Goal: Task Accomplishment & Management: Complete application form

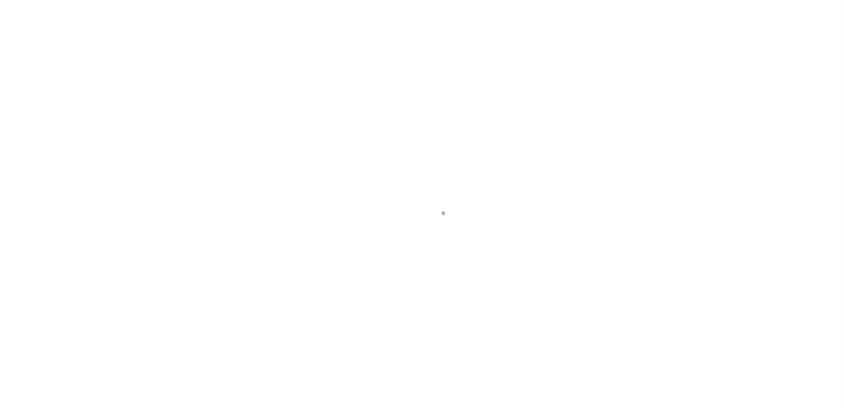
scroll to position [22, 0]
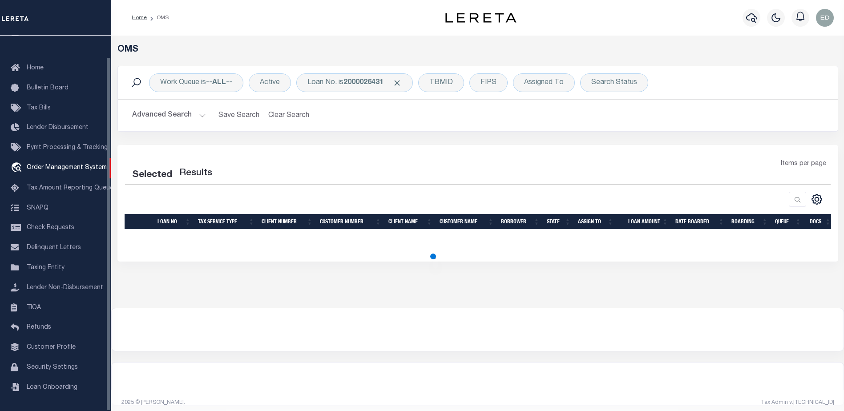
select select "200"
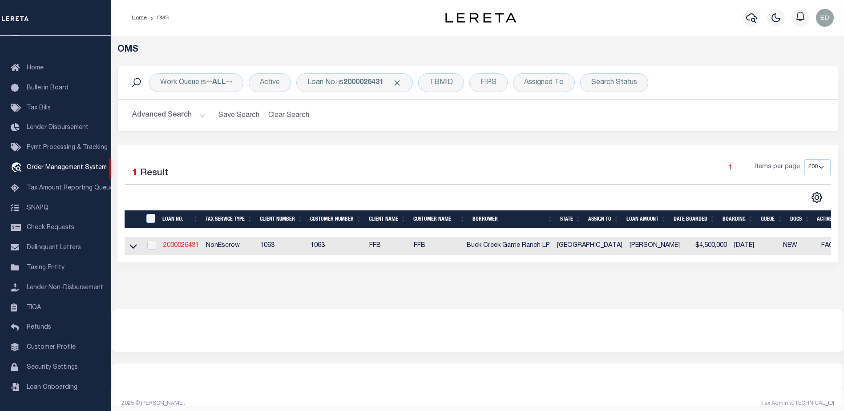
click at [188, 247] on link "2000026431" at bounding box center [181, 245] width 36 height 6
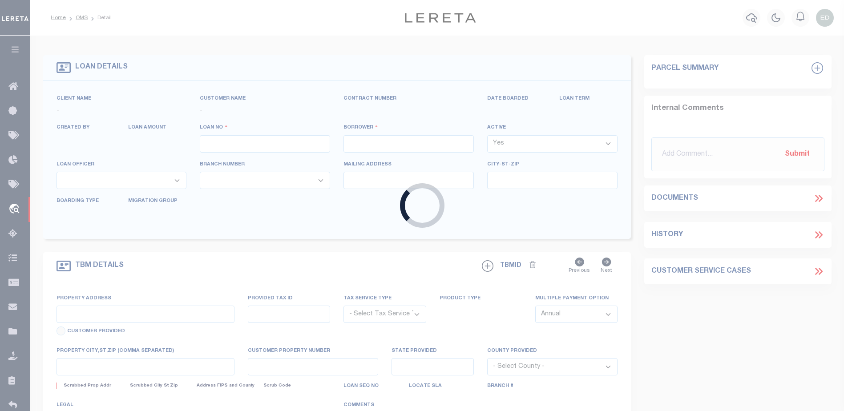
type input "2000026431"
type input "Buck Creek Game Ranch LP"
select select
select select "400"
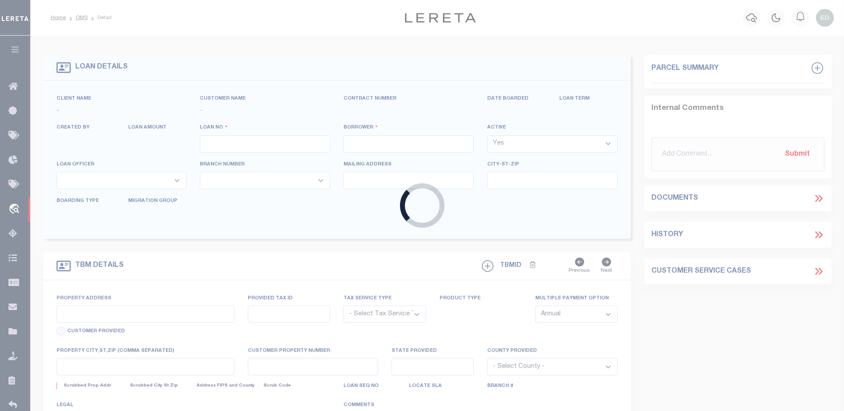
select select "NonEscrow"
type input "1661 PR 1973"
select select
type input "Lawn [GEOGRAPHIC_DATA] 79530"
type input "[GEOGRAPHIC_DATA]"
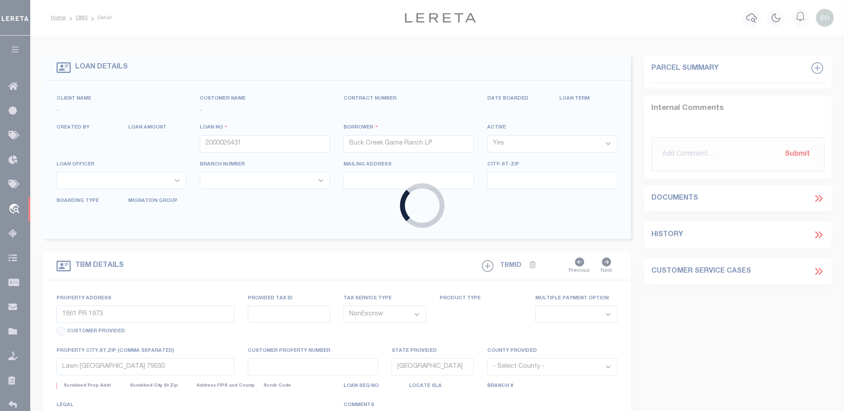
select select "773"
select select "490"
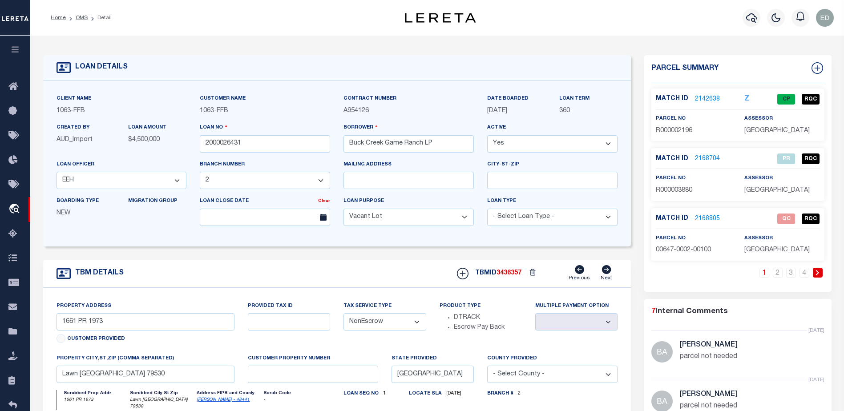
click at [179, 214] on p at bounding box center [157, 214] width 58 height 10
type input "test-09-02-2025"
type input "[PERSON_NAME] Contrerses"
select select
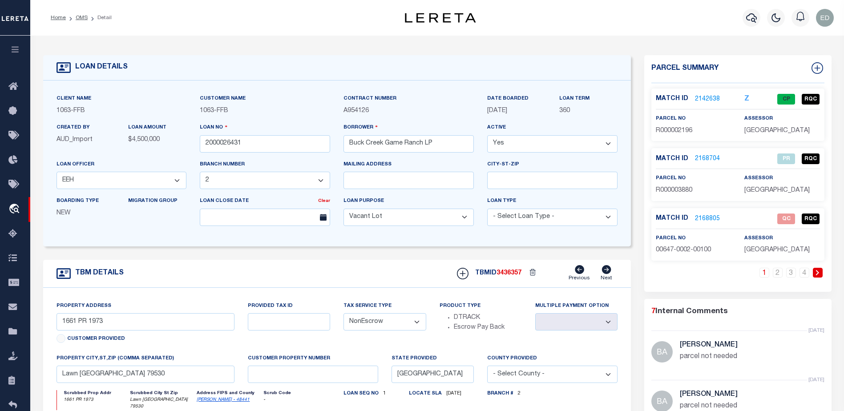
type input "[STREET_ADDRESS][US_STATE]"
type input "KENNER LA 70065-3426"
type input "[DATE]"
select select "10"
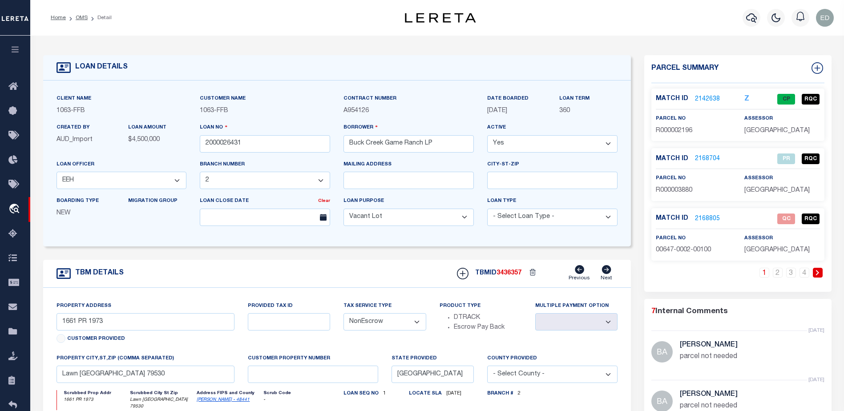
select select "Escrow"
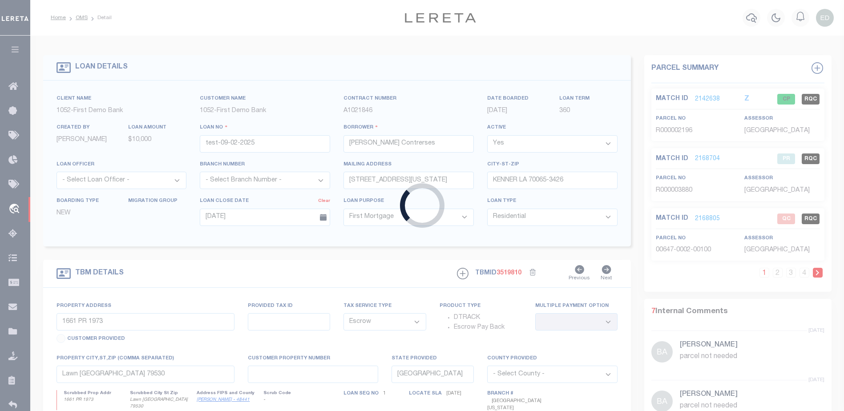
type input "[STREET_ADDRESS][US_STATE]"
type input "1302"
select select
type input "KENNER LA 70065-3426"
type input "QA-CNUMBER-102134"
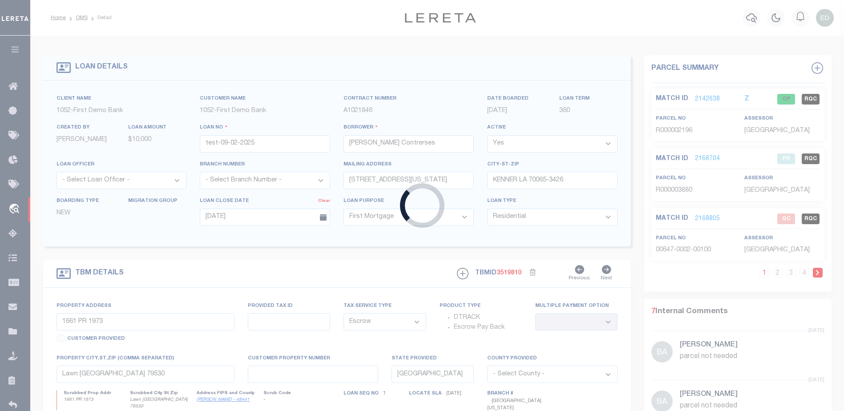
type input "LA"
select select "212"
select select "89"
